Goal: Ask a question

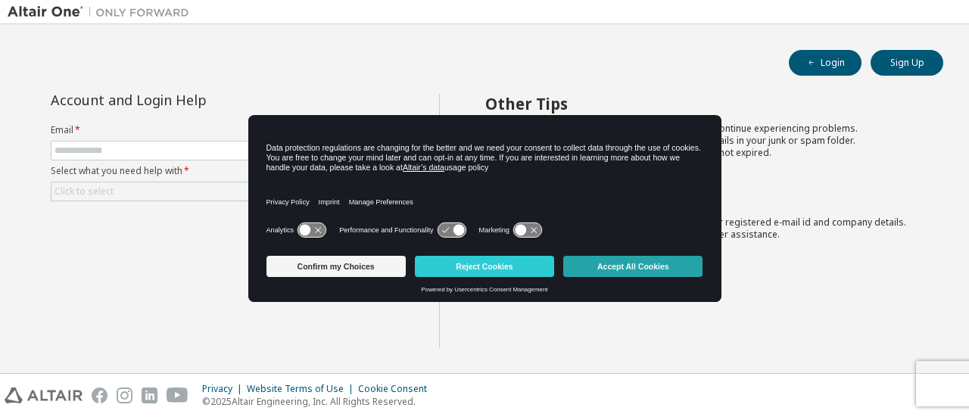
click at [592, 263] on button "Accept All Cookies" at bounding box center [632, 266] width 139 height 21
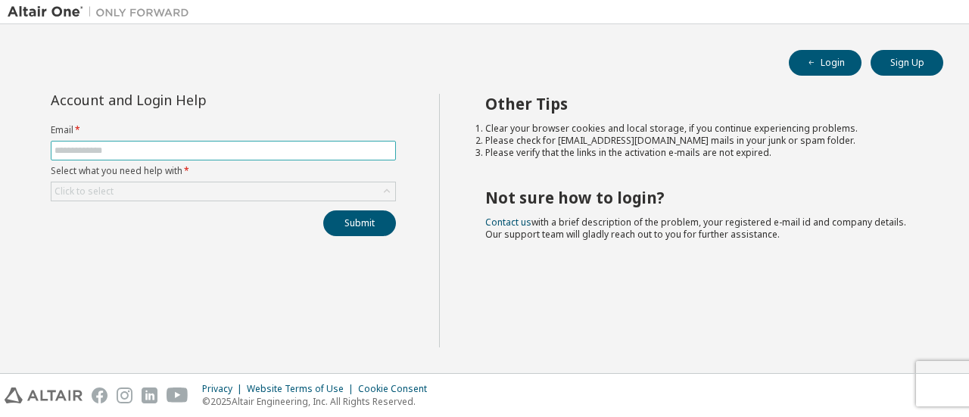
click at [79, 149] on input "text" at bounding box center [224, 151] width 338 height 12
type input "**********"
click at [77, 195] on div "Click to select" at bounding box center [84, 191] width 59 height 12
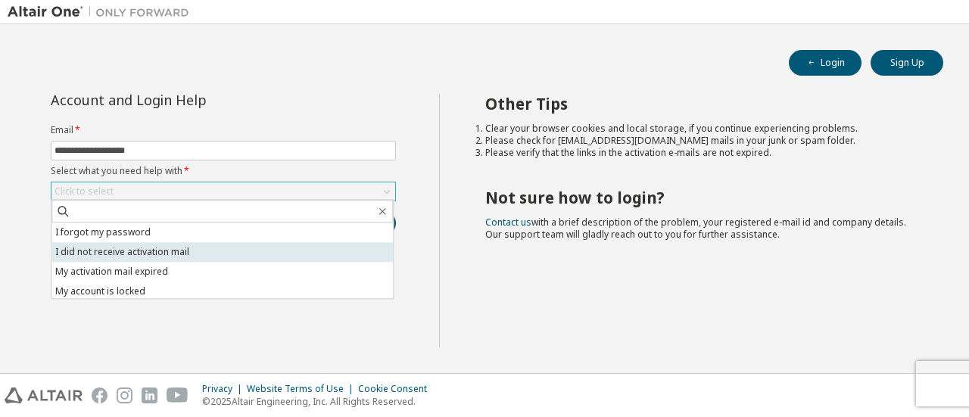
click at [89, 252] on li "I did not receive activation mail" at bounding box center [221, 252] width 341 height 20
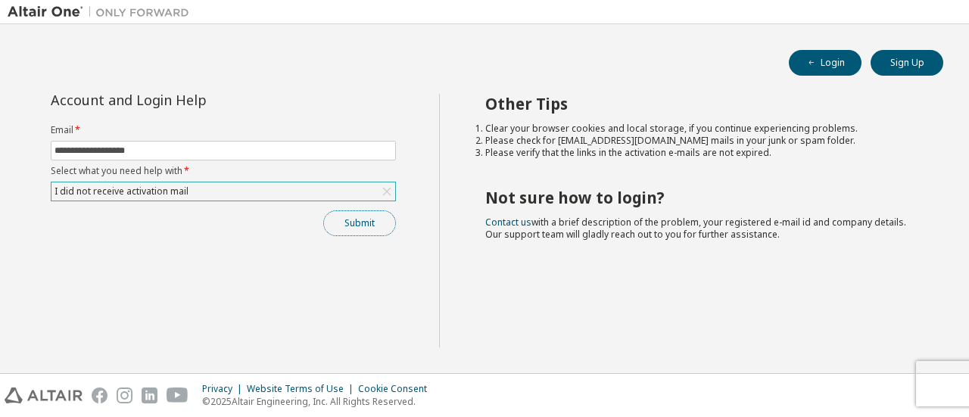
click at [362, 223] on button "Submit" at bounding box center [359, 223] width 73 height 26
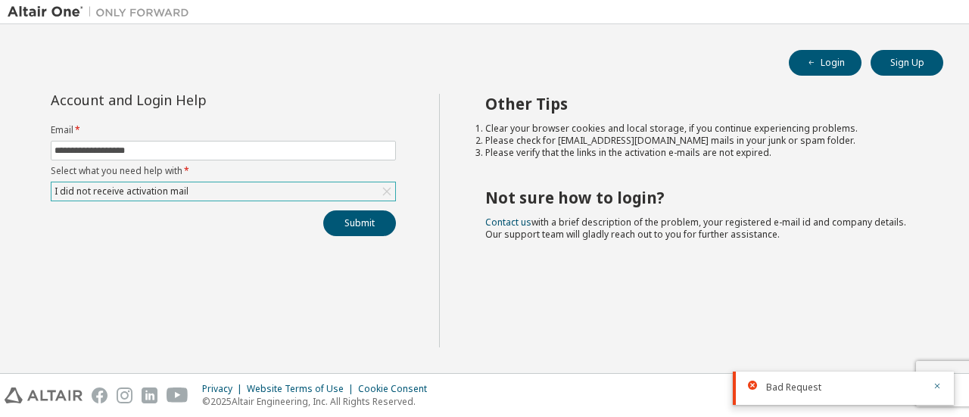
click at [139, 187] on div "I did not receive activation mail" at bounding box center [121, 191] width 139 height 17
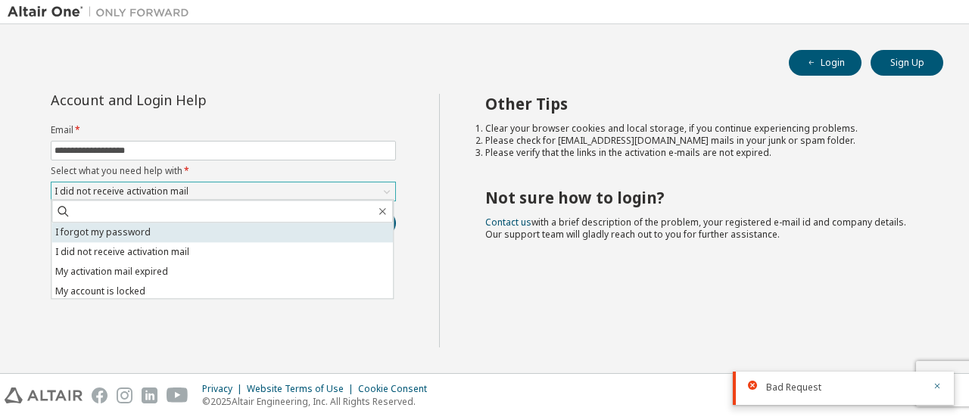
click at [126, 238] on li "I forgot my password" at bounding box center [221, 233] width 341 height 20
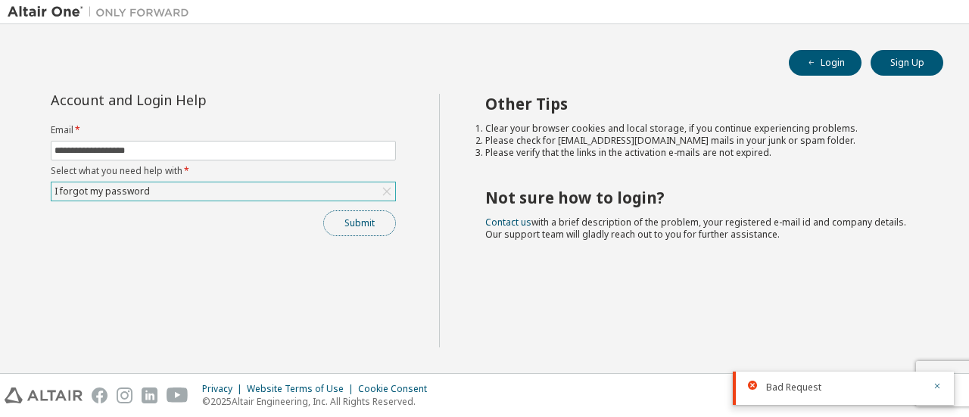
click at [333, 223] on button "Submit" at bounding box center [359, 223] width 73 height 26
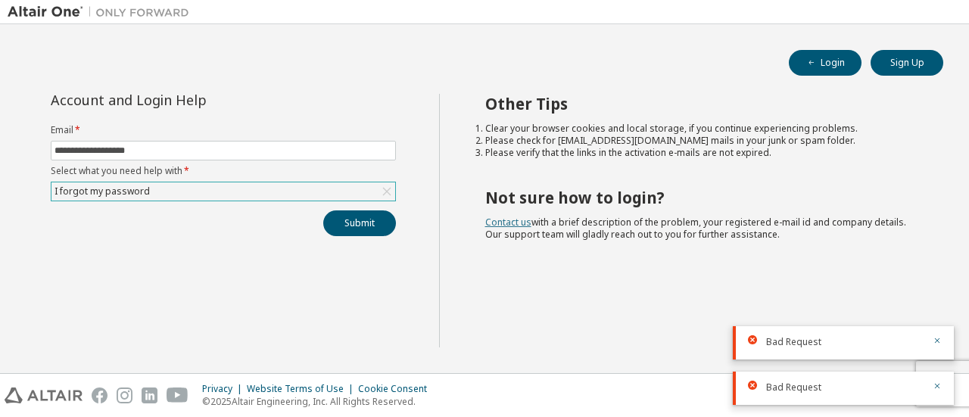
click at [516, 216] on link "Contact us" at bounding box center [508, 222] width 46 height 13
